Goal: Task Accomplishment & Management: Manage account settings

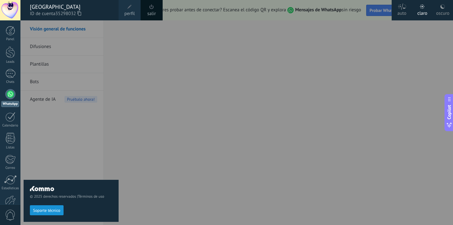
click at [77, 29] on div "© 2025 derechos reservados | Términos de uso Soporte técnico" at bounding box center [71, 122] width 95 height 205
click at [14, 96] on div at bounding box center [10, 94] width 10 height 10
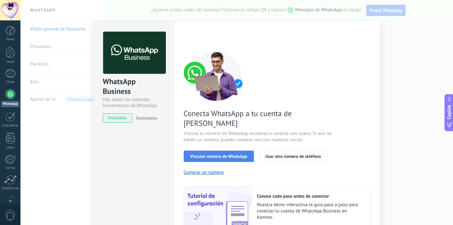
click at [235, 154] on span "Vincular número de WhatsApp" at bounding box center [218, 156] width 57 height 4
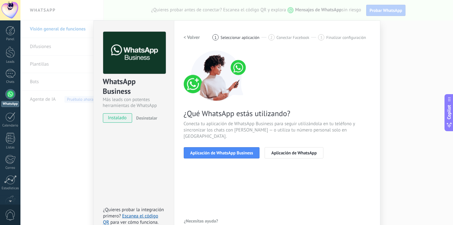
click at [235, 151] on span "Aplicación de WhatsApp Business" at bounding box center [221, 153] width 63 height 4
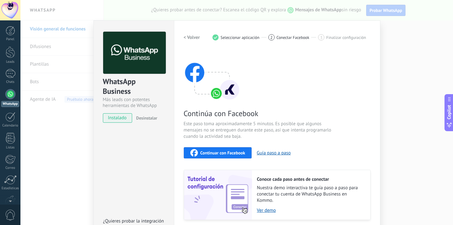
click at [237, 155] on span "Continuar con Facebook" at bounding box center [222, 153] width 45 height 4
click at [52, 137] on div "WhatsApp Business Más leads con potentes herramientas de WhatsApp instalado Des…" at bounding box center [236, 112] width 432 height 225
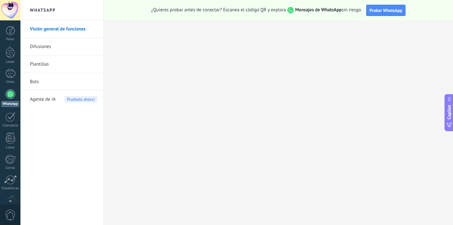
click at [59, 29] on link "Visión general de funciones" at bounding box center [63, 29] width 67 height 18
click at [11, 35] on div at bounding box center [10, 30] width 9 height 9
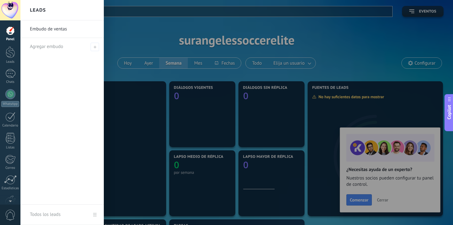
click at [413, 64] on div at bounding box center [246, 112] width 453 height 225
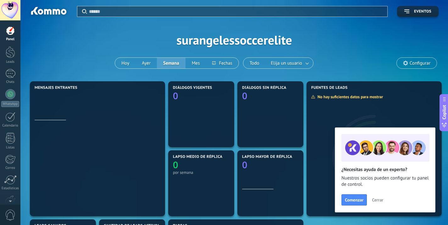
click at [413, 64] on span "Configurar" at bounding box center [419, 63] width 21 height 5
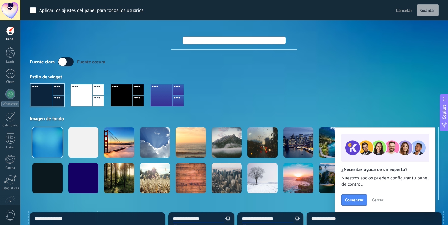
click at [9, 34] on div at bounding box center [10, 30] width 9 height 9
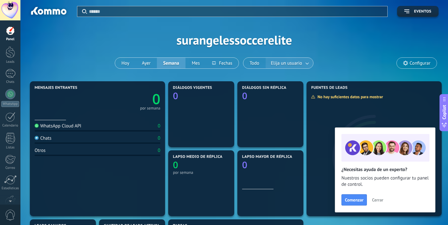
click at [294, 60] on span "Elija un usuario" at bounding box center [287, 63] width 34 height 8
click at [306, 63] on link at bounding box center [307, 63] width 11 height 10
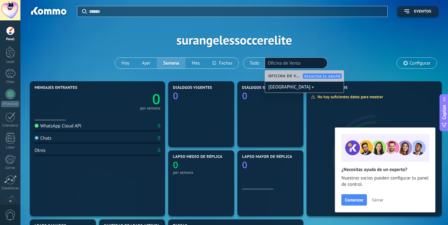
click at [315, 41] on div "Aplicar Eventos surangelessoccerelite [PERSON_NAME] Semana Mes Todo Elija un us…" at bounding box center [234, 40] width 409 height 80
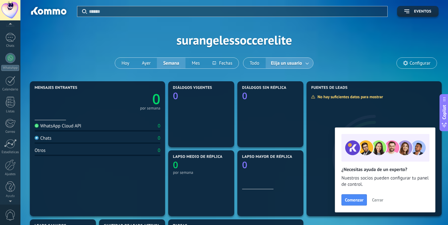
scroll to position [36, 0]
click at [11, 162] on div at bounding box center [10, 165] width 11 height 11
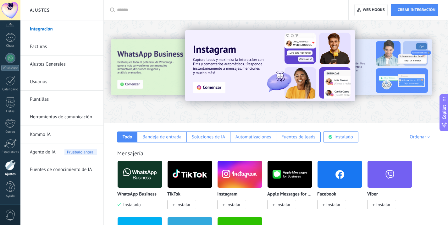
click at [50, 27] on link "Integración" at bounding box center [63, 29] width 67 height 18
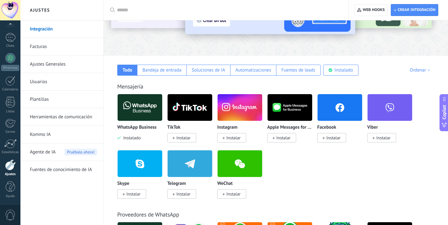
scroll to position [79, 0]
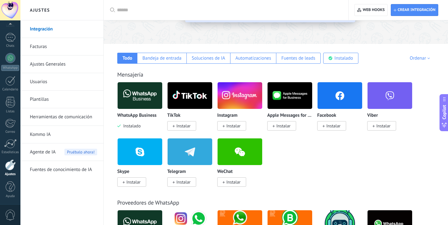
click at [144, 99] on img at bounding box center [140, 95] width 45 height 30
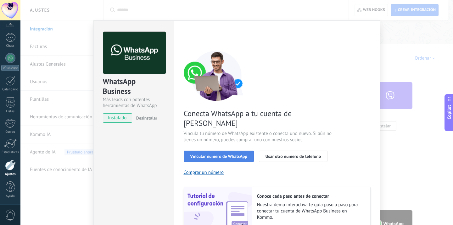
click at [239, 154] on span "Vincular número de WhatsApp" at bounding box center [218, 156] width 57 height 4
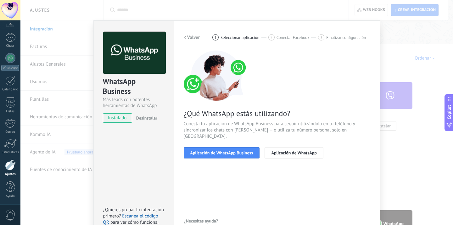
click at [239, 151] on span "Aplicación de WhatsApp Business" at bounding box center [221, 153] width 63 height 4
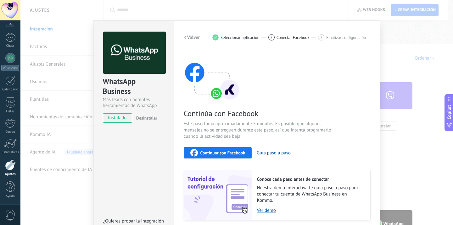
click at [393, 46] on div "WhatsApp Business Más leads con potentes herramientas de WhatsApp instalado Des…" at bounding box center [236, 112] width 432 height 225
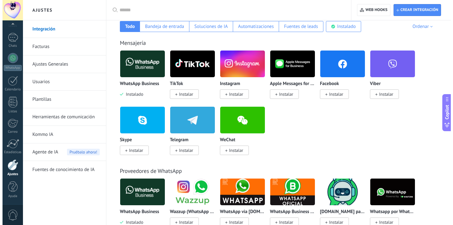
scroll to position [0, 0]
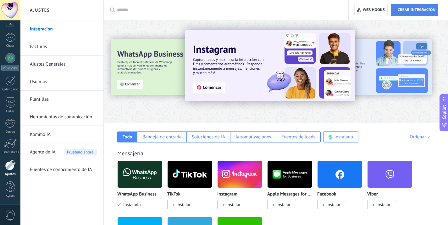
click at [406, 13] on span "Crear integración" at bounding box center [414, 9] width 42 height 11
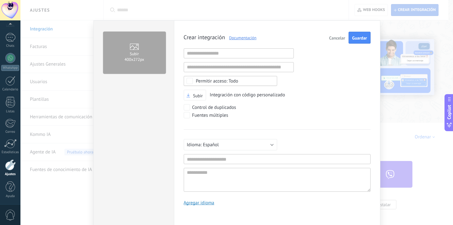
scroll to position [6, 0]
click at [300, 22] on div "Crear integración Documentación Cancelar Guardar URL inválida URL inválida Ning…" at bounding box center [277, 124] width 206 height 208
click at [296, 19] on div "Subir 400х272px Crear integración Documentación Cancelar Guardar URL inválida U…" at bounding box center [236, 112] width 432 height 225
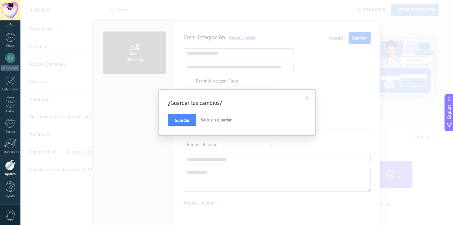
click at [447, 79] on div "¿Guardar los cambios? Guardar Salir sin guardar" at bounding box center [236, 112] width 432 height 225
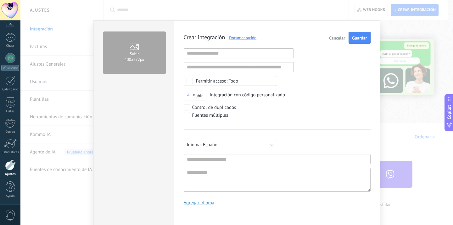
click at [341, 38] on span "Cancelar" at bounding box center [337, 38] width 16 height 4
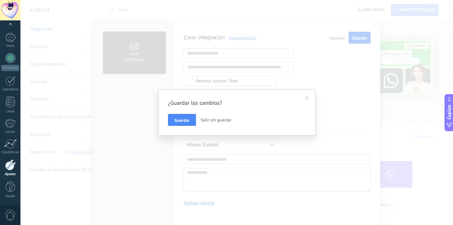
click at [213, 123] on button "Salir sin guardar" at bounding box center [216, 120] width 36 height 12
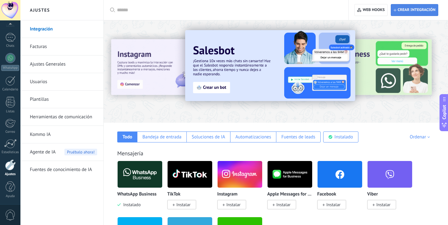
click at [410, 6] on span "Crear integración" at bounding box center [414, 9] width 42 height 11
type textarea "**********"
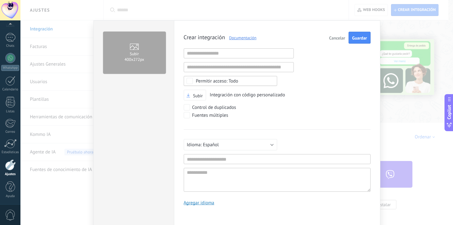
click at [334, 38] on span "Cancelar" at bounding box center [337, 38] width 16 height 4
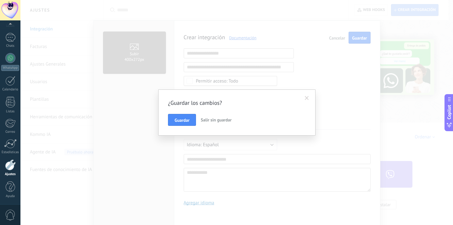
click at [211, 119] on span "Salir sin guardar" at bounding box center [216, 120] width 31 height 6
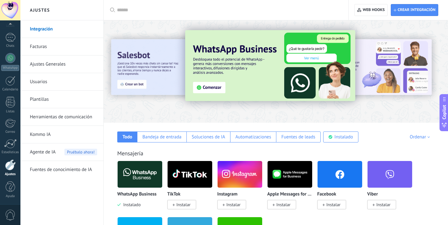
click at [63, 66] on link "Ajustes Generales" at bounding box center [63, 65] width 67 height 18
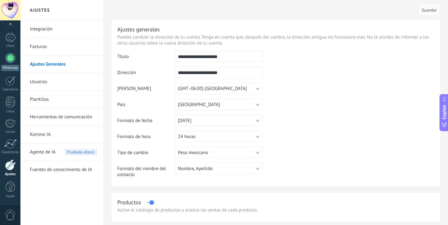
click at [13, 66] on div "WhatsApp" at bounding box center [10, 68] width 18 height 6
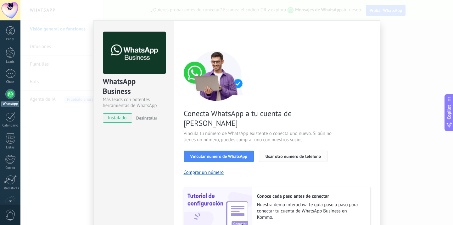
click at [275, 154] on span "Usar otro número de teléfono" at bounding box center [292, 156] width 55 height 4
